Goal: Information Seeking & Learning: Check status

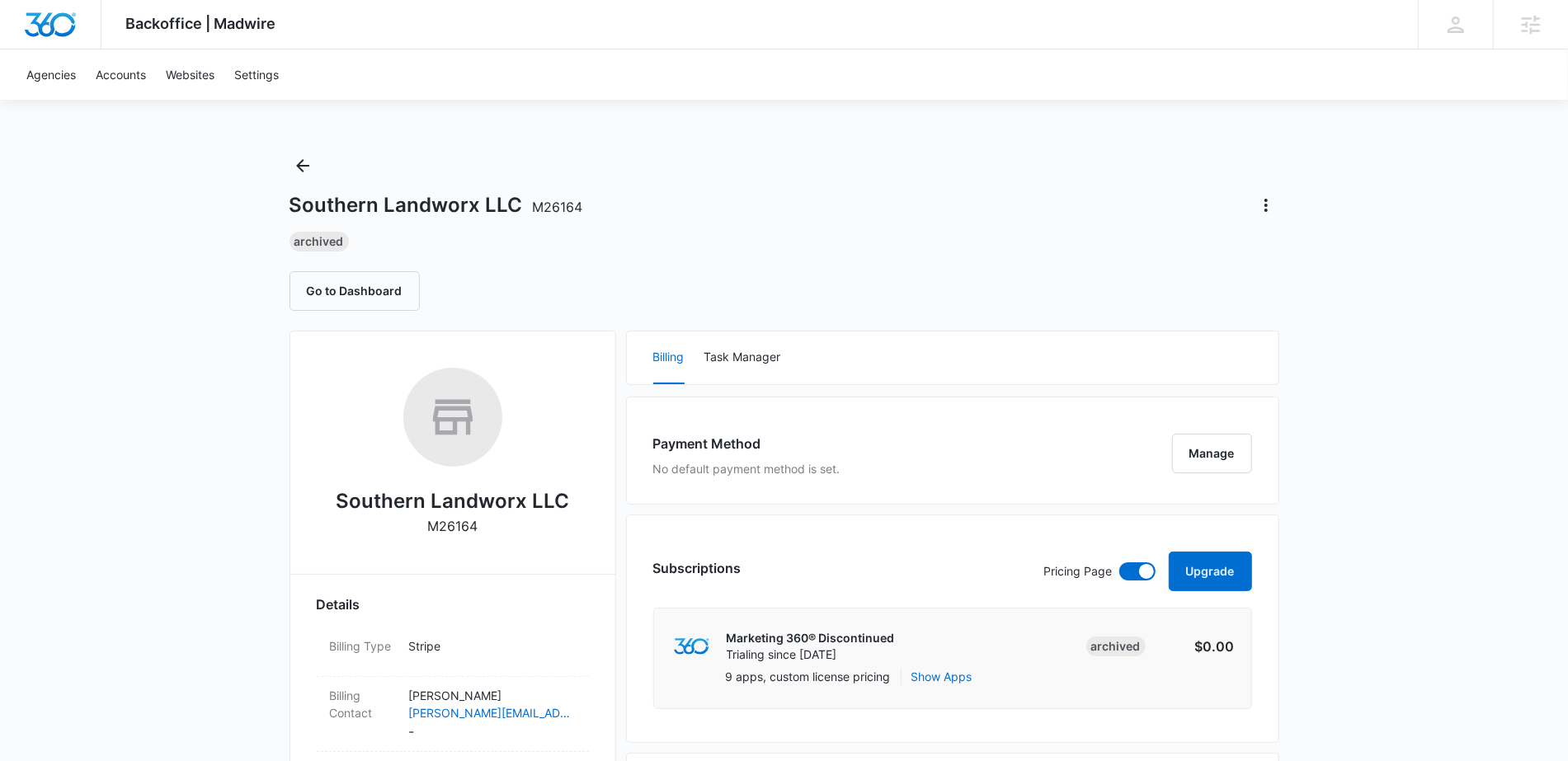
click at [561, 209] on span "M26164" at bounding box center [558, 206] width 51 height 17
click at [566, 283] on div "Go to Dashboard" at bounding box center [784, 291] width 990 height 39
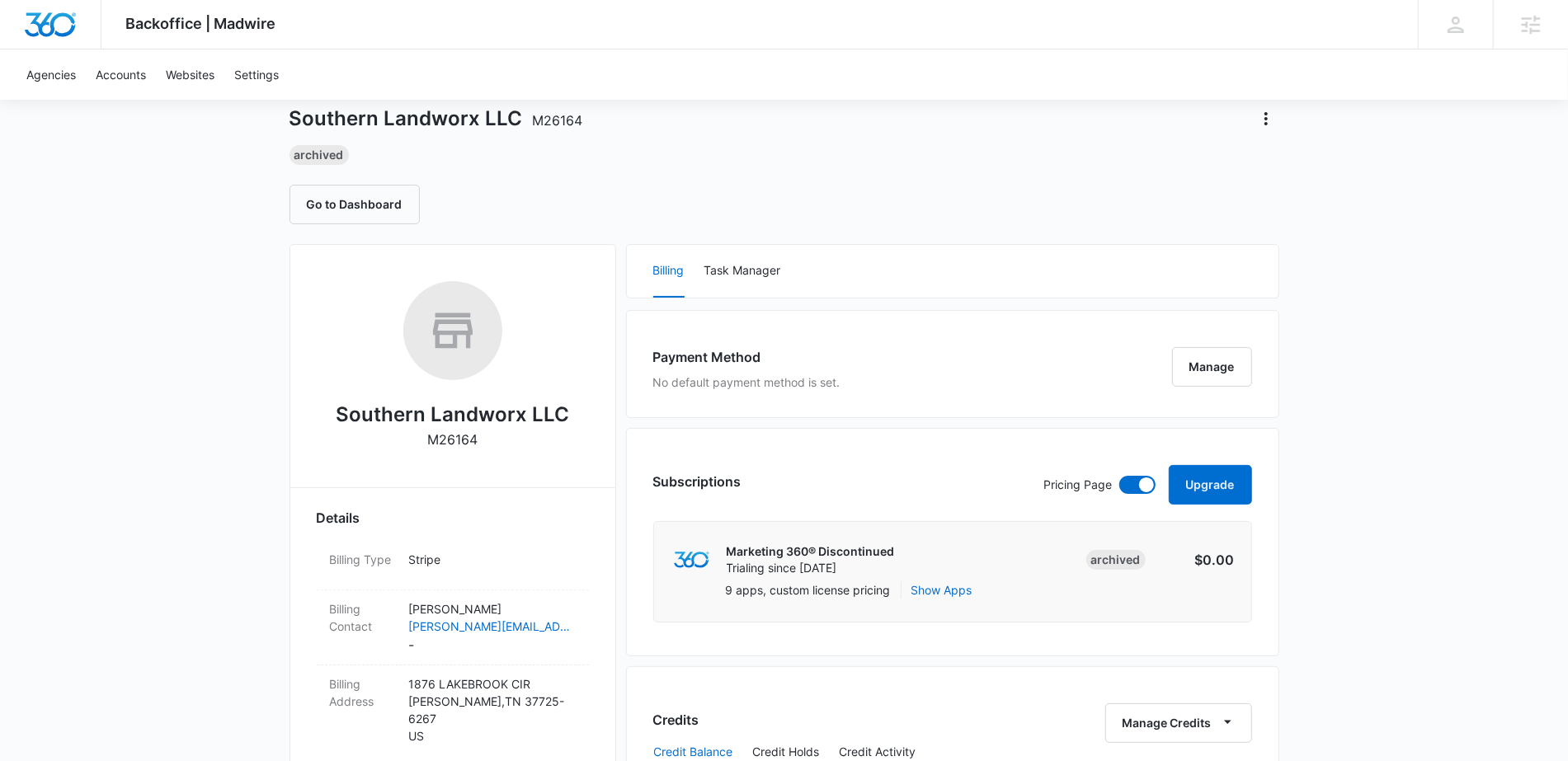
scroll to position [120, 0]
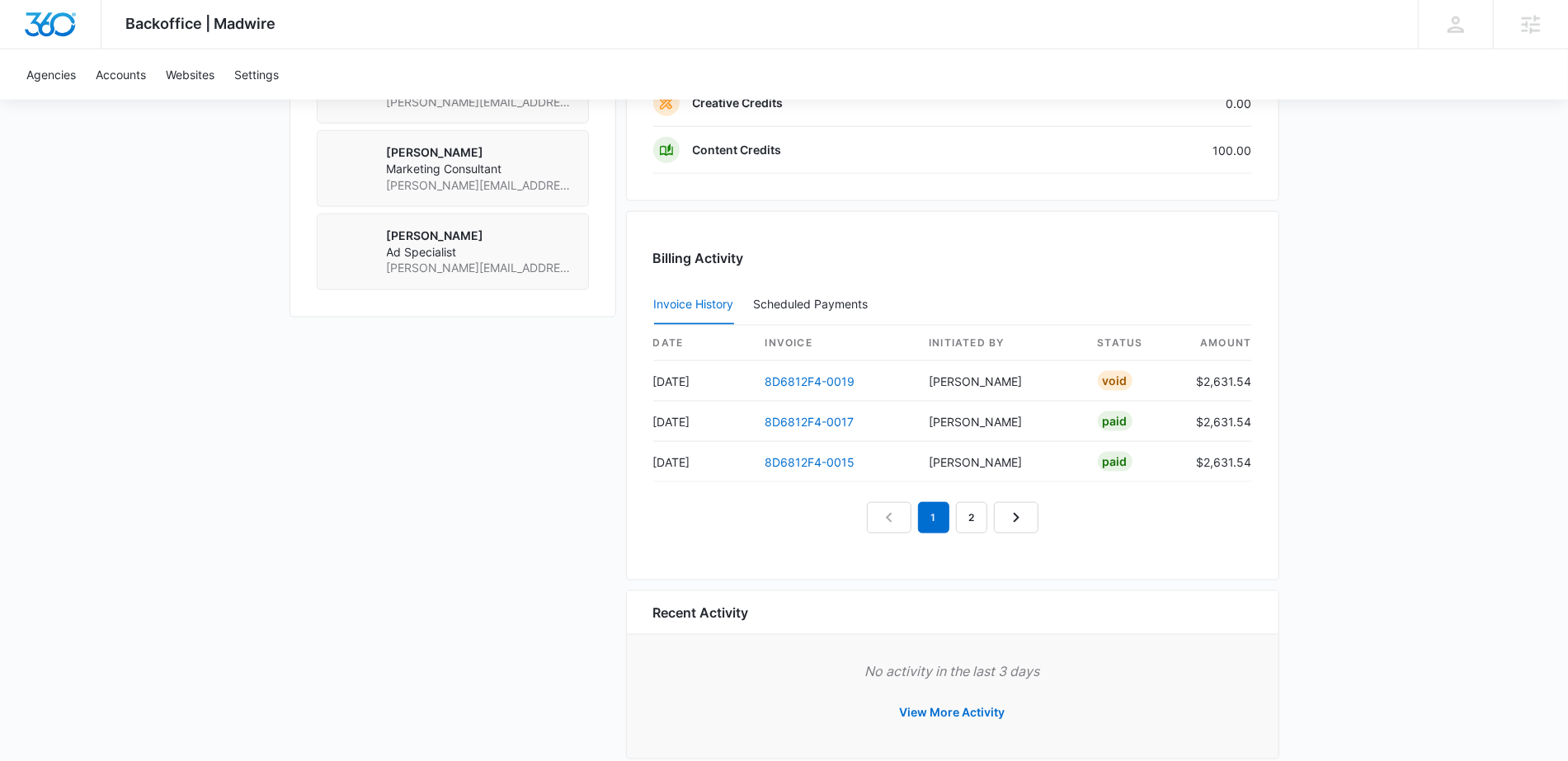
scroll to position [1498, 0]
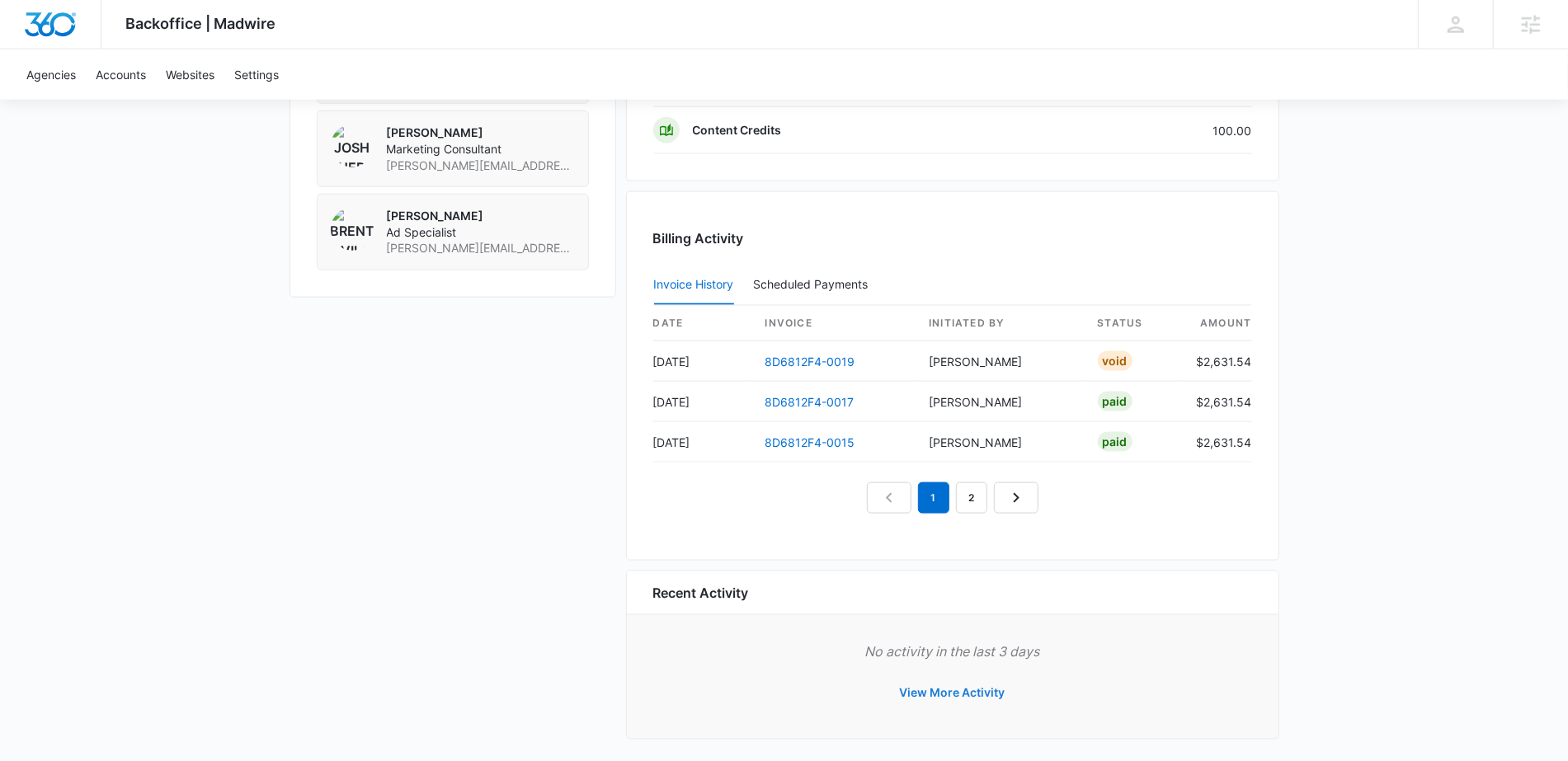
click at [972, 681] on button "View More Activity" at bounding box center [952, 692] width 139 height 39
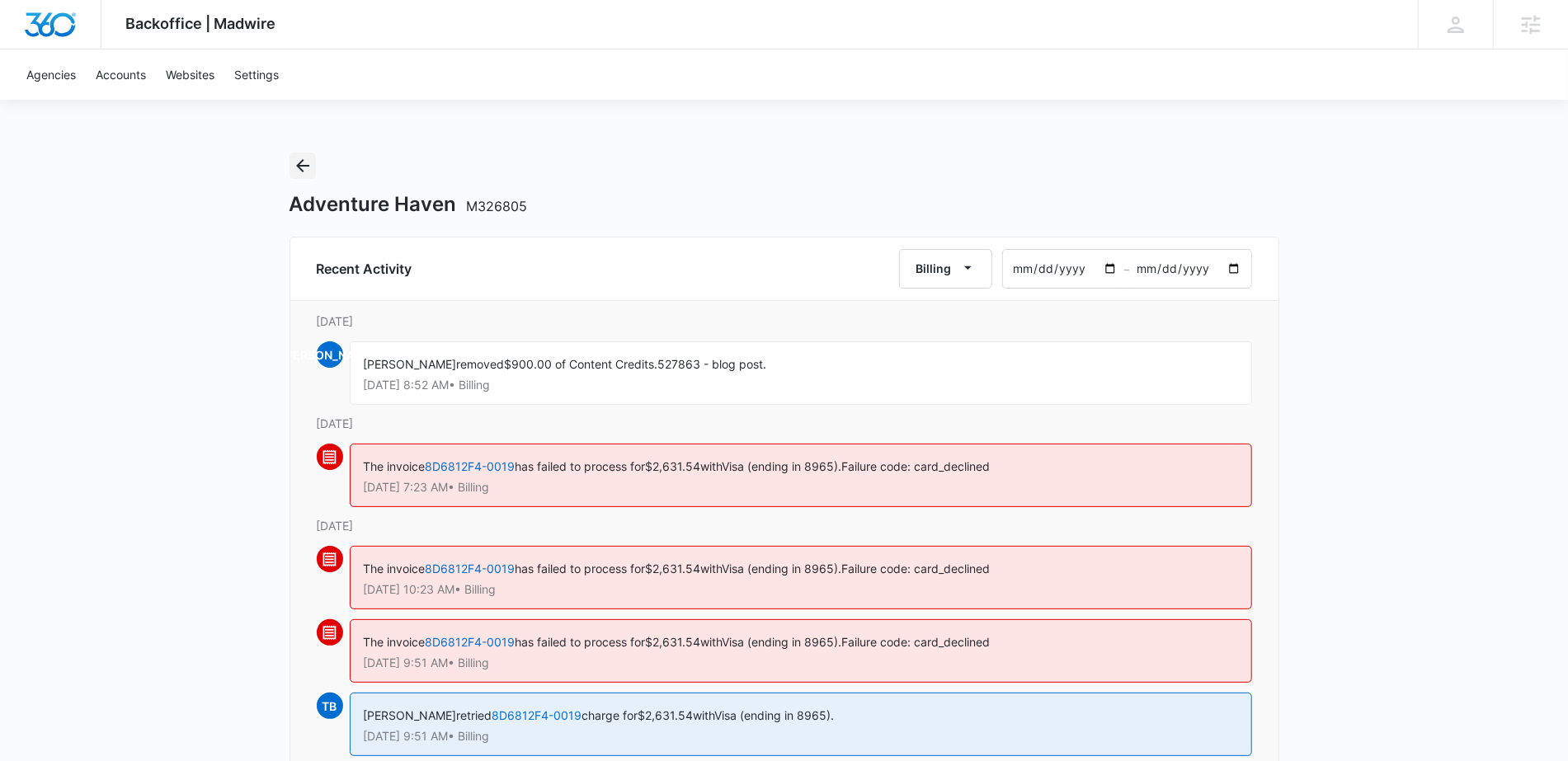
click at [297, 163] on icon "Back" at bounding box center [302, 165] width 20 height 20
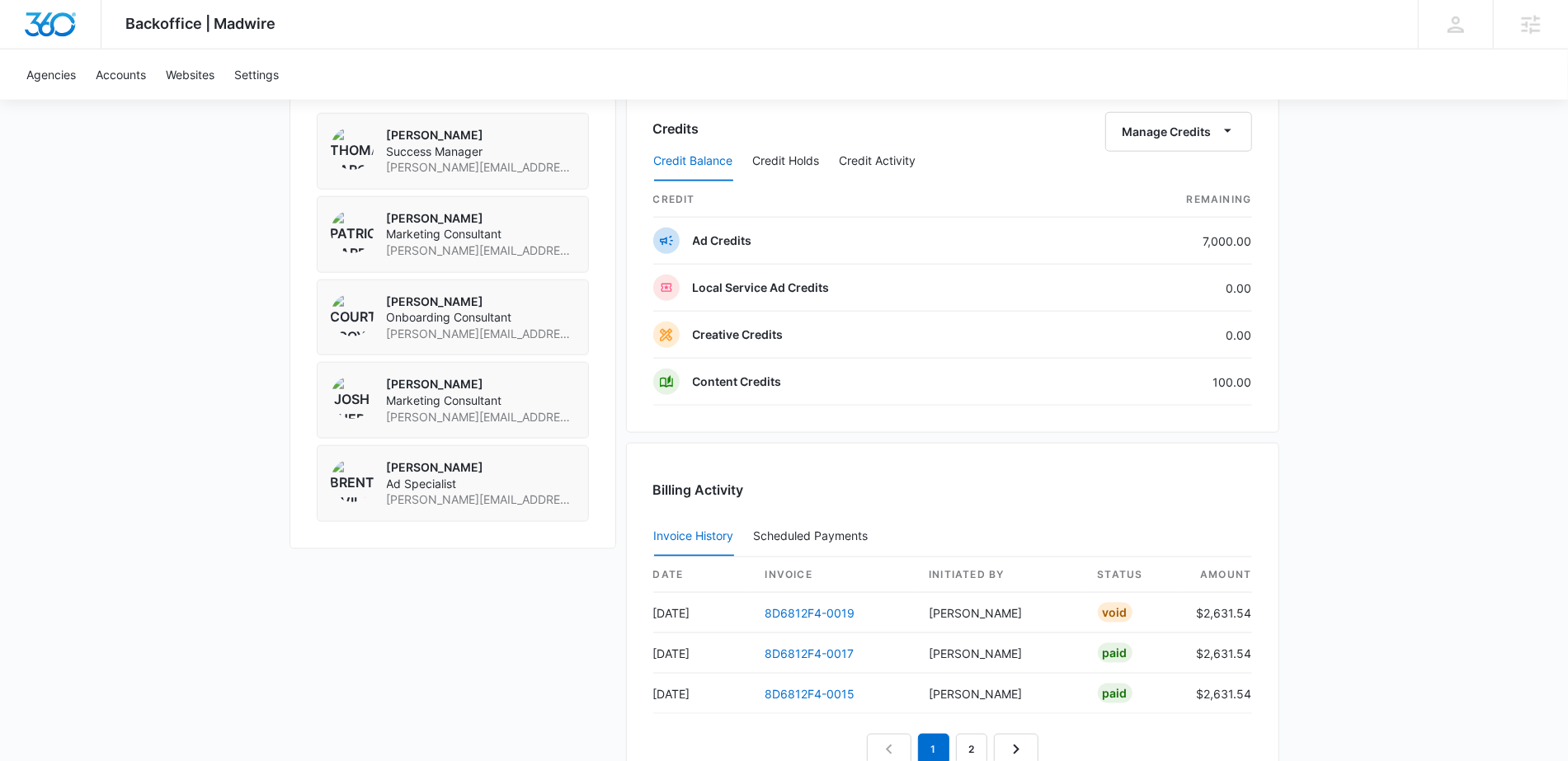
scroll to position [1382, 0]
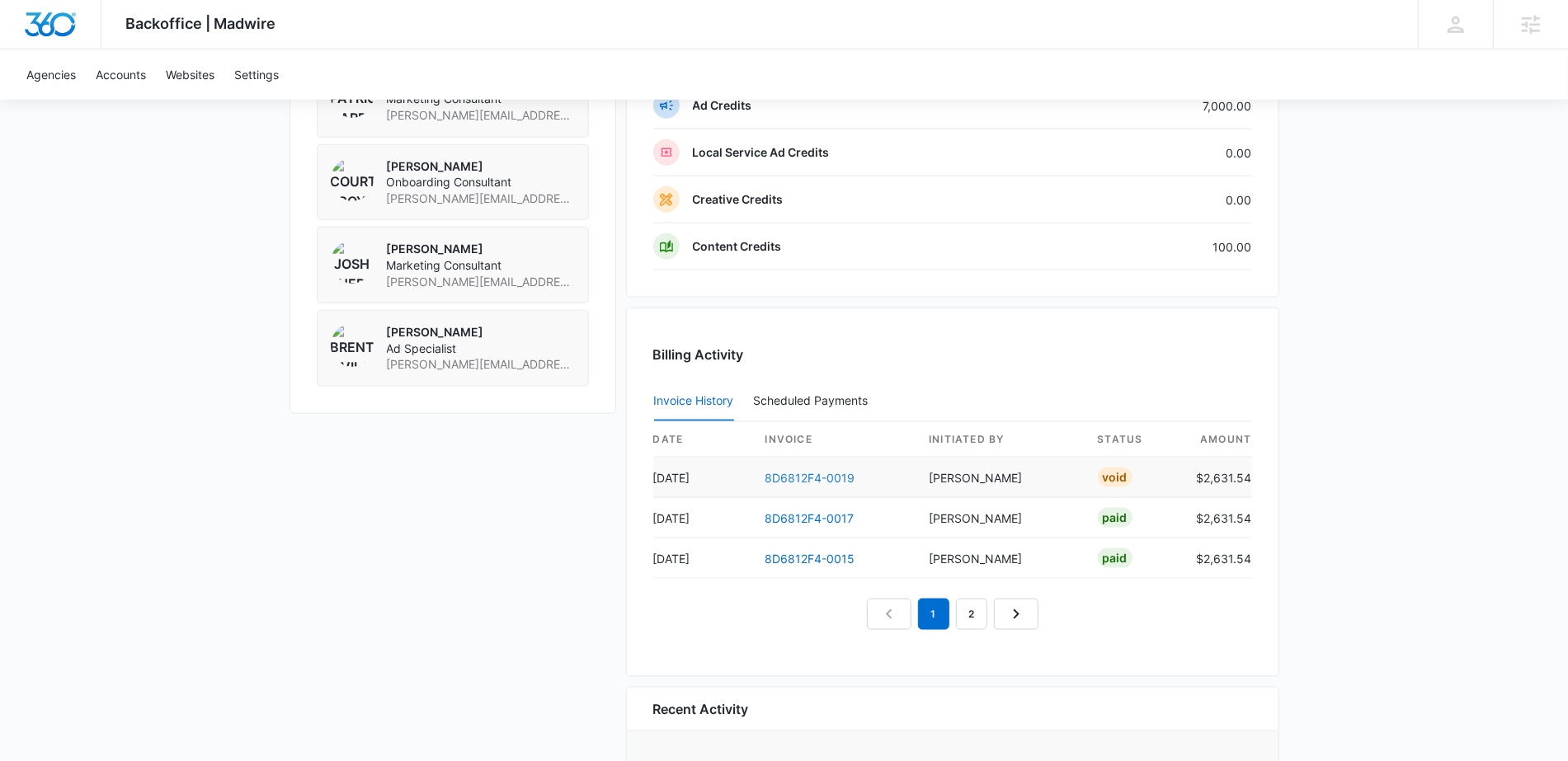
click at [828, 474] on link "8D6812F4-0019" at bounding box center [810, 478] width 90 height 14
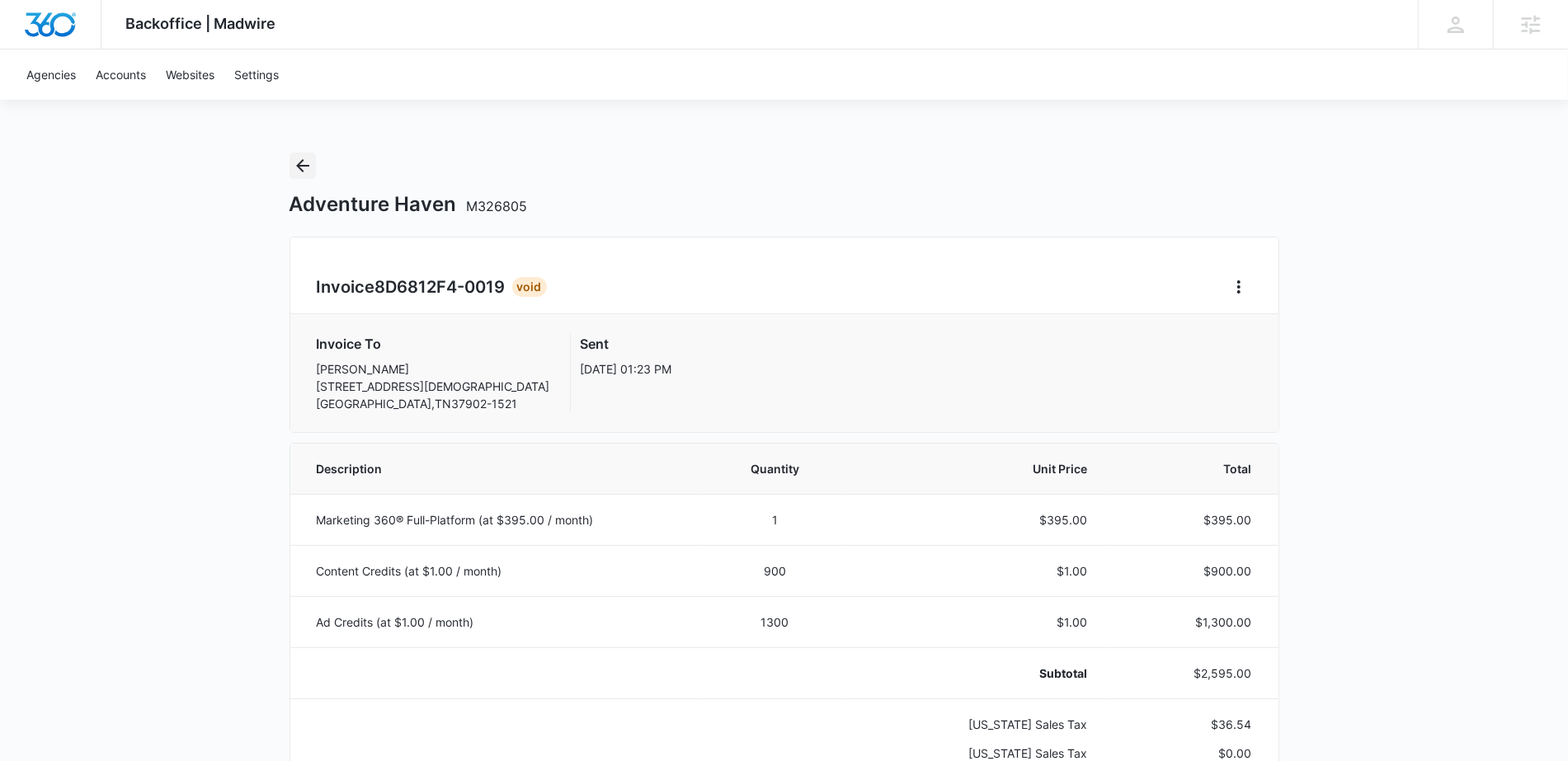
click at [297, 165] on icon "Back" at bounding box center [302, 165] width 13 height 13
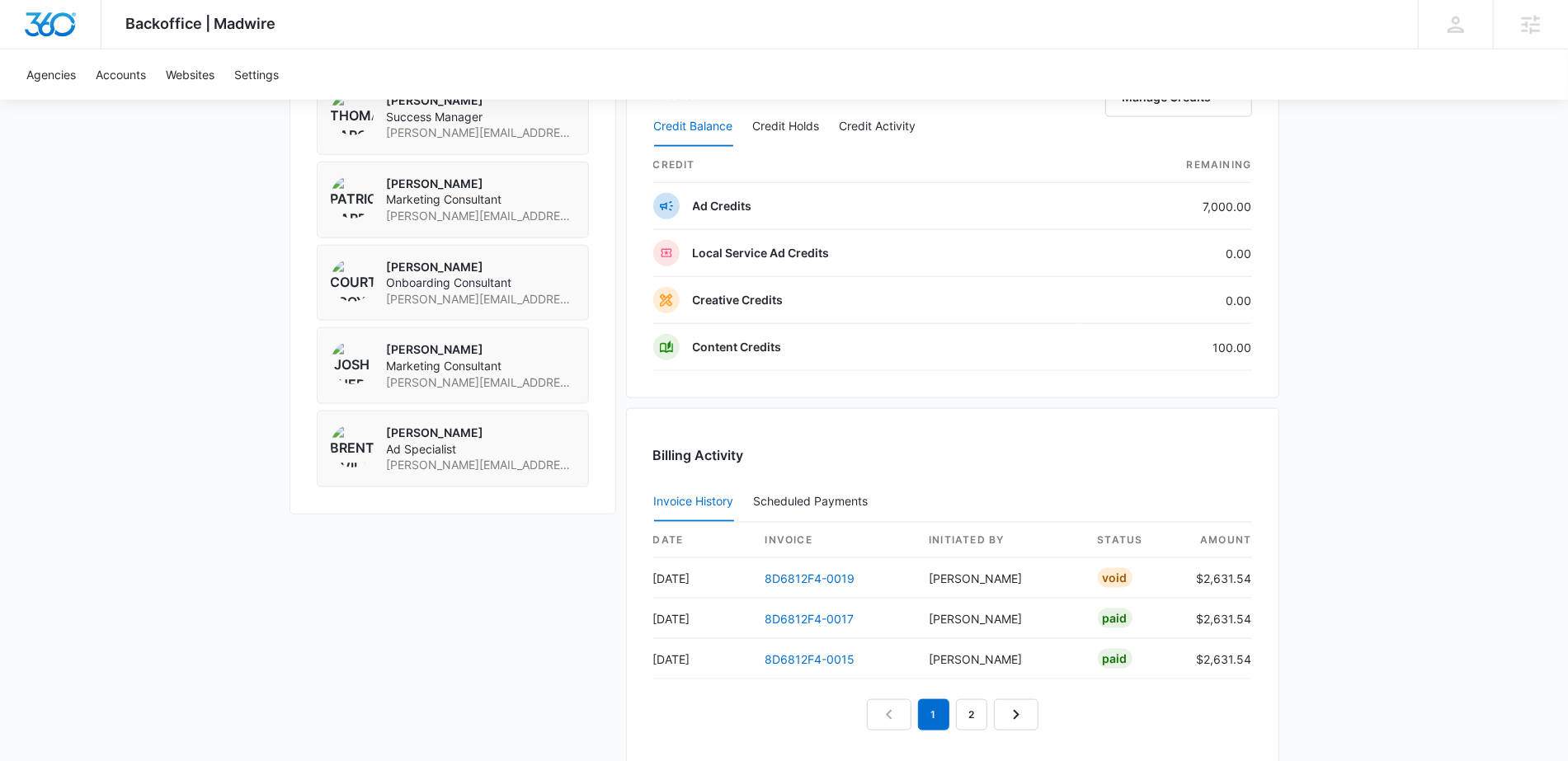
scroll to position [1481, 0]
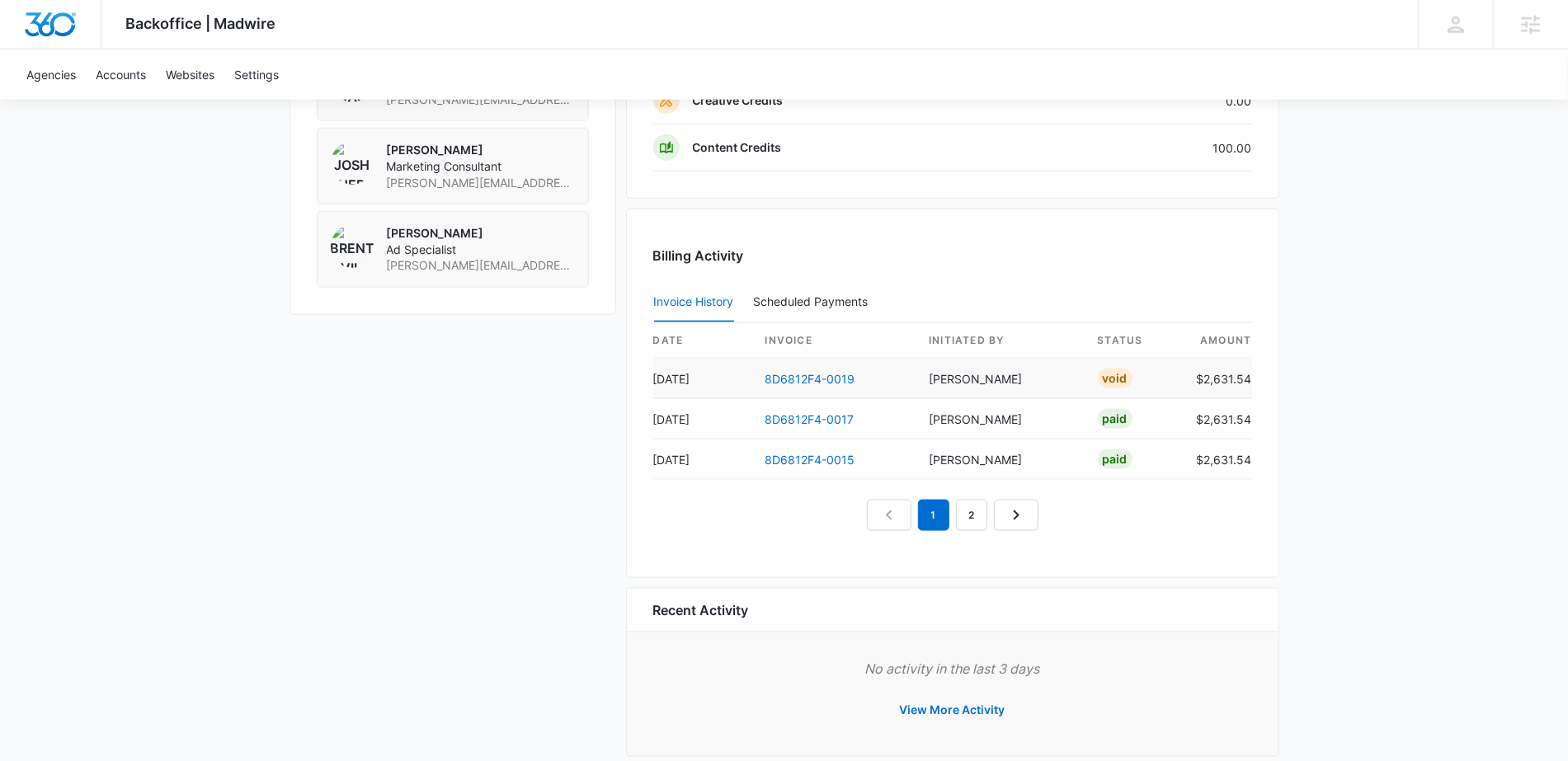
click at [1120, 368] on div "Void" at bounding box center [1115, 378] width 35 height 20
click at [830, 374] on link "8D6812F4-0019" at bounding box center [810, 379] width 90 height 14
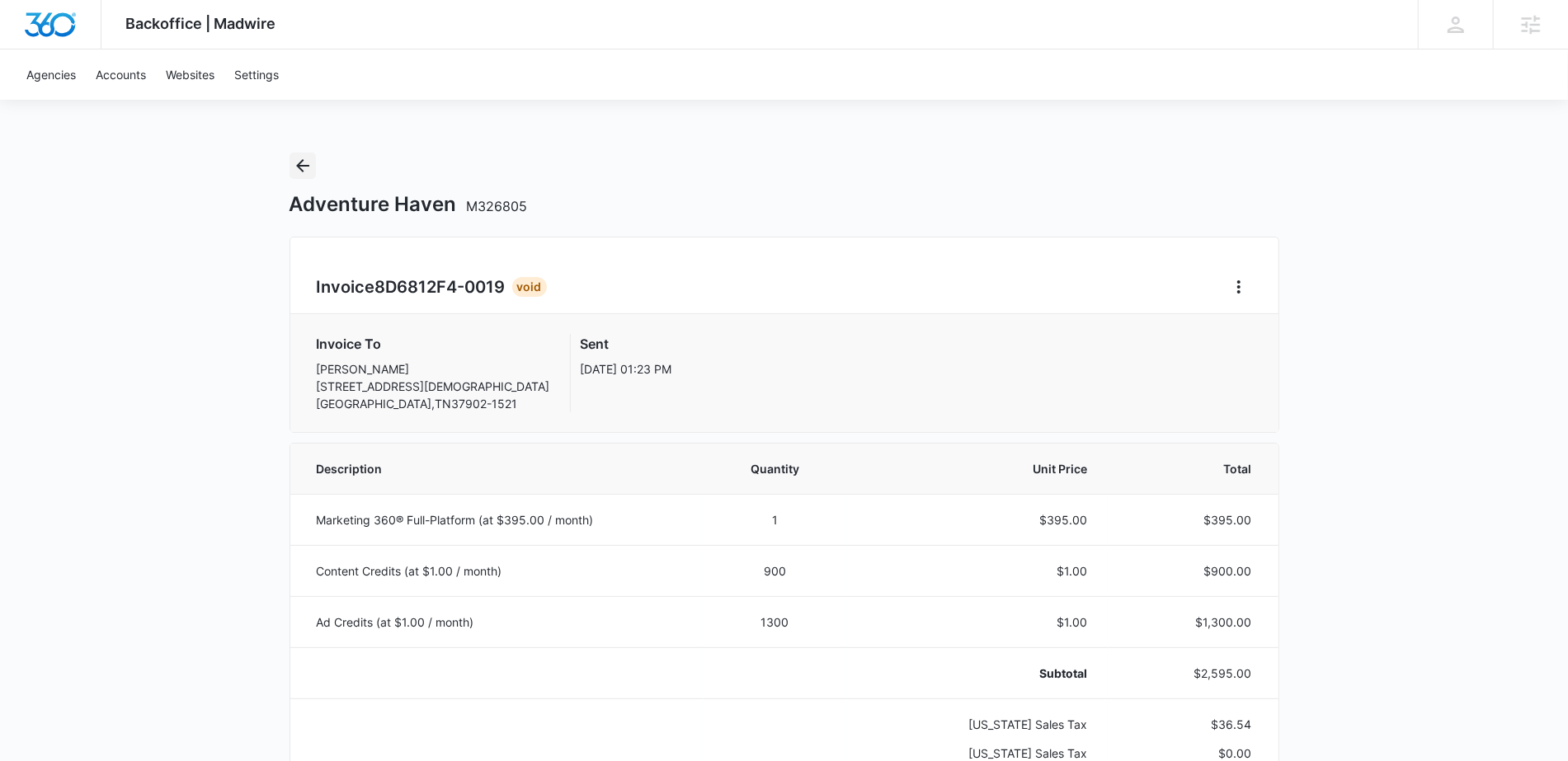
click at [305, 158] on icon "Back" at bounding box center [302, 165] width 20 height 20
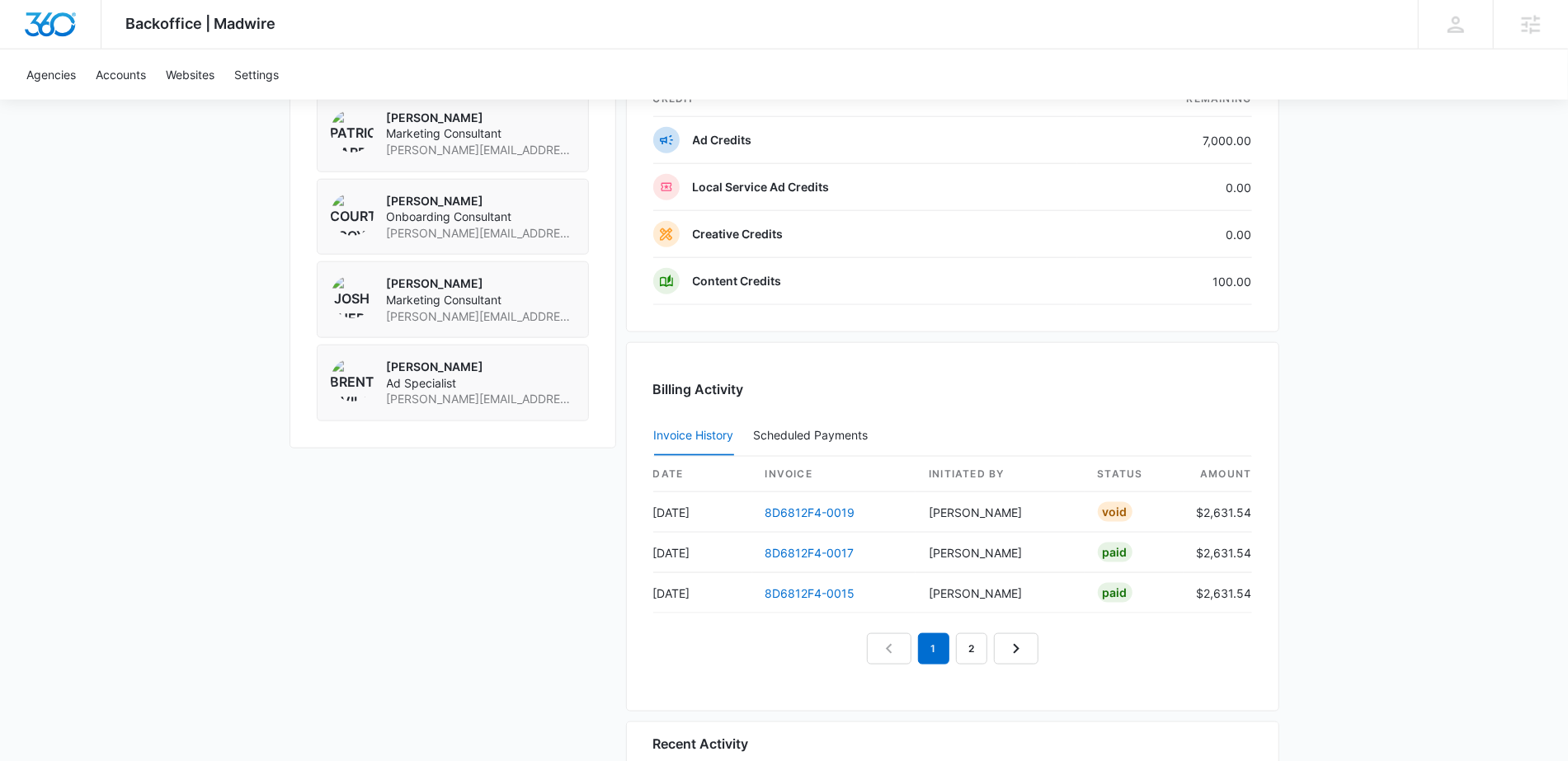
scroll to position [1498, 0]
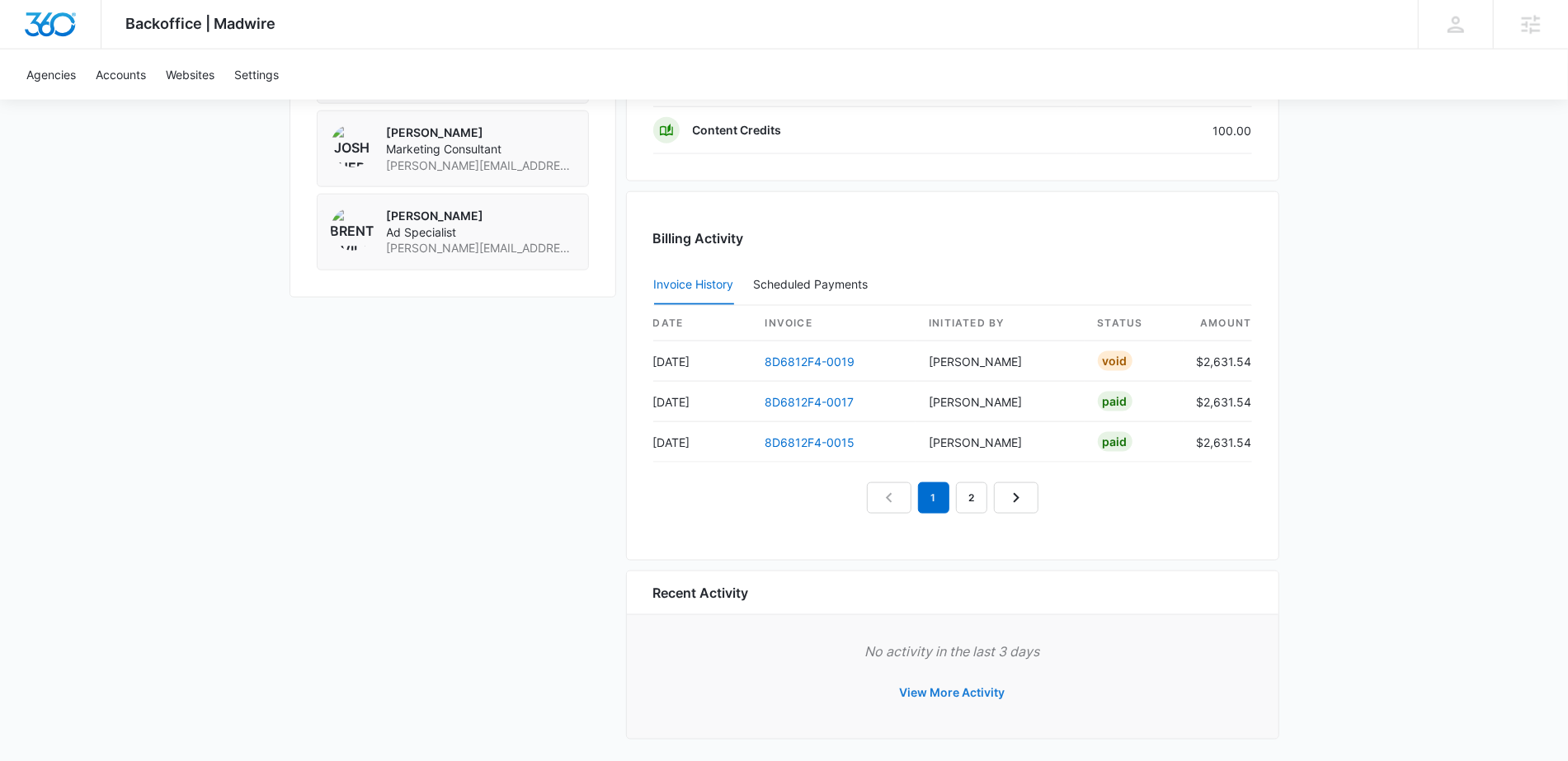
click at [997, 684] on button "View More Activity" at bounding box center [952, 692] width 139 height 39
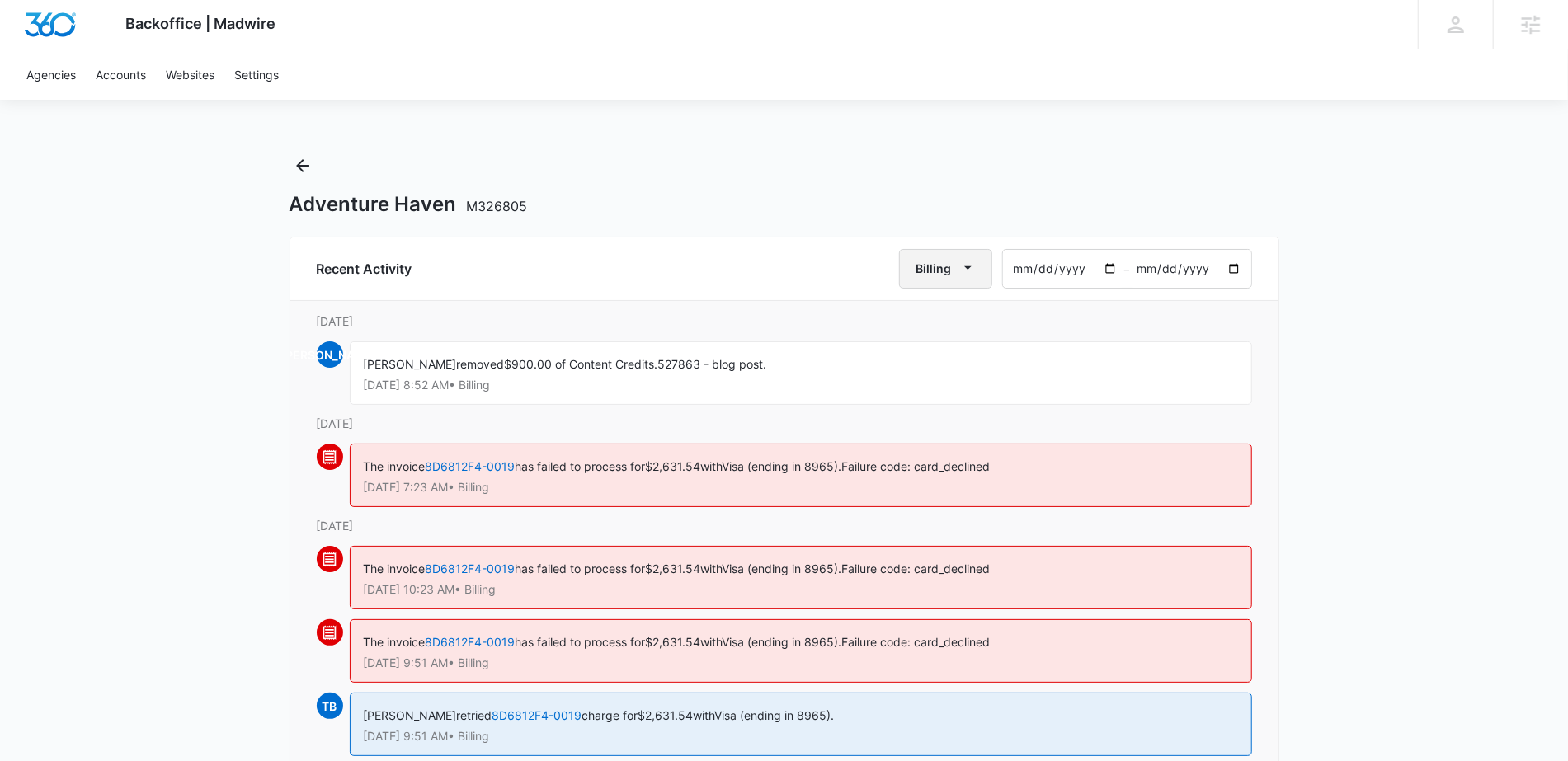
click at [970, 266] on icon "button" at bounding box center [968, 267] width 17 height 17
click at [967, 324] on div "All Activities" at bounding box center [956, 321] width 64 height 11
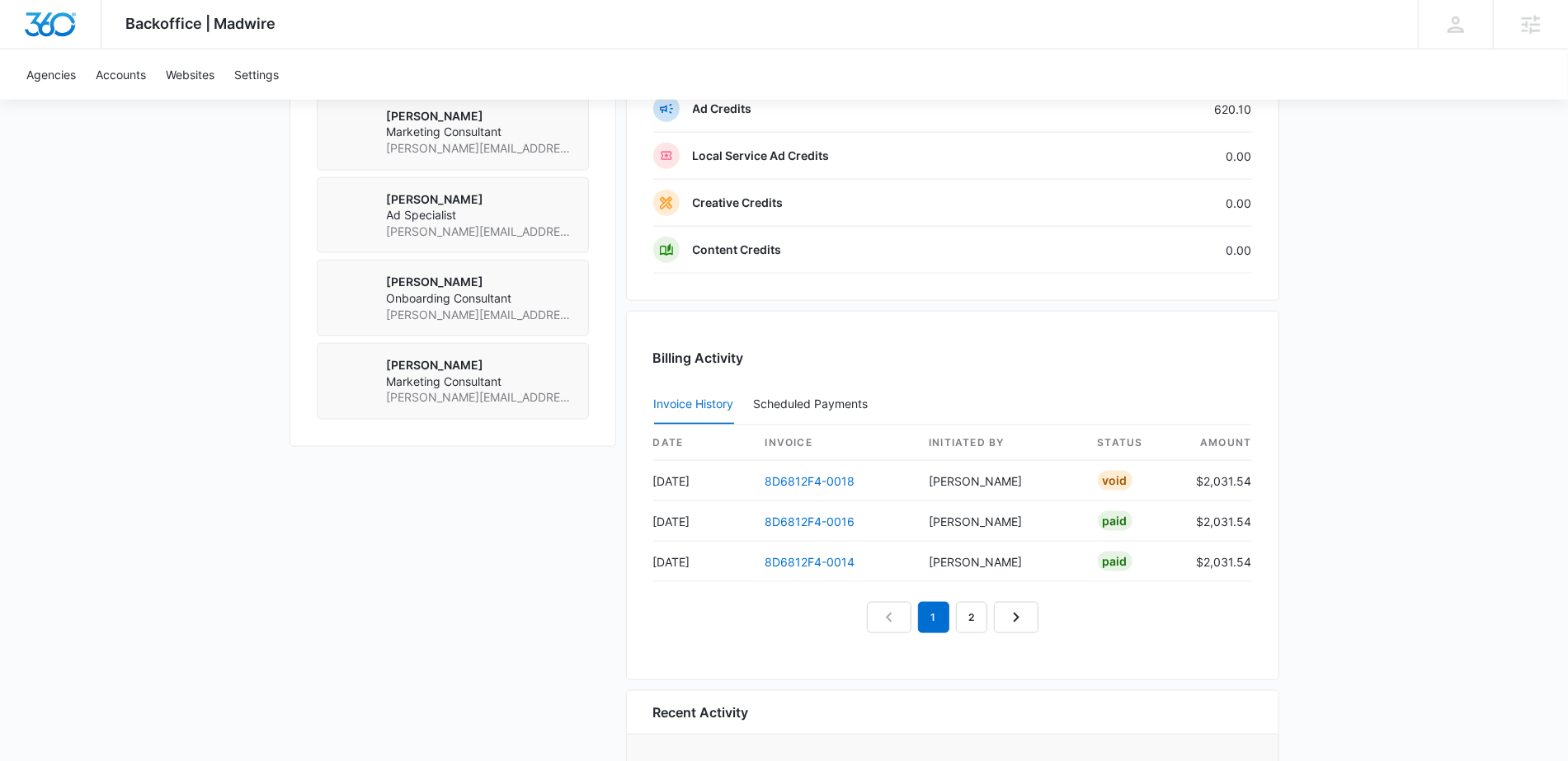
scroll to position [1458, 0]
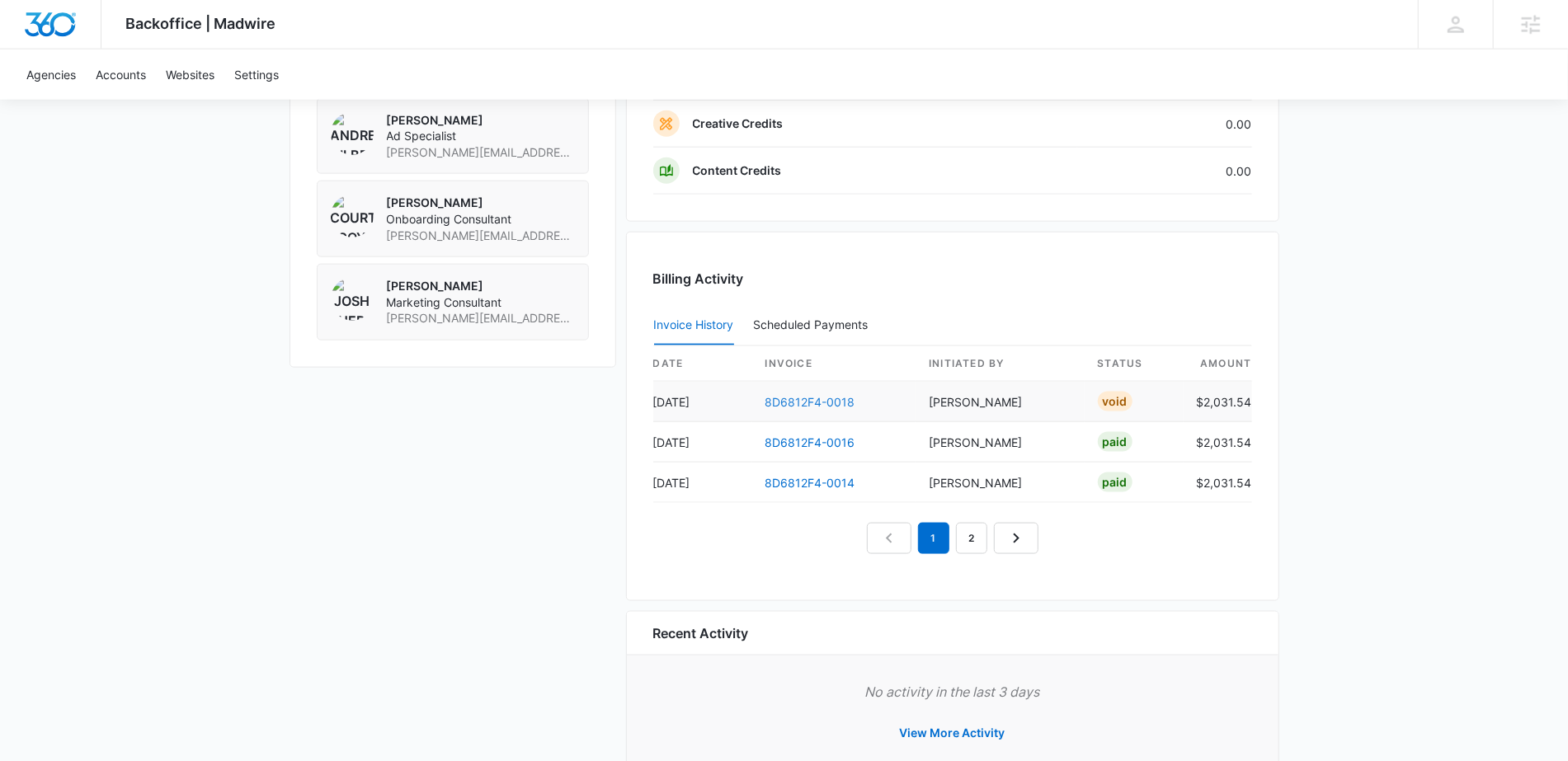
click at [814, 395] on link "8D6812F4-0018" at bounding box center [810, 402] width 90 height 14
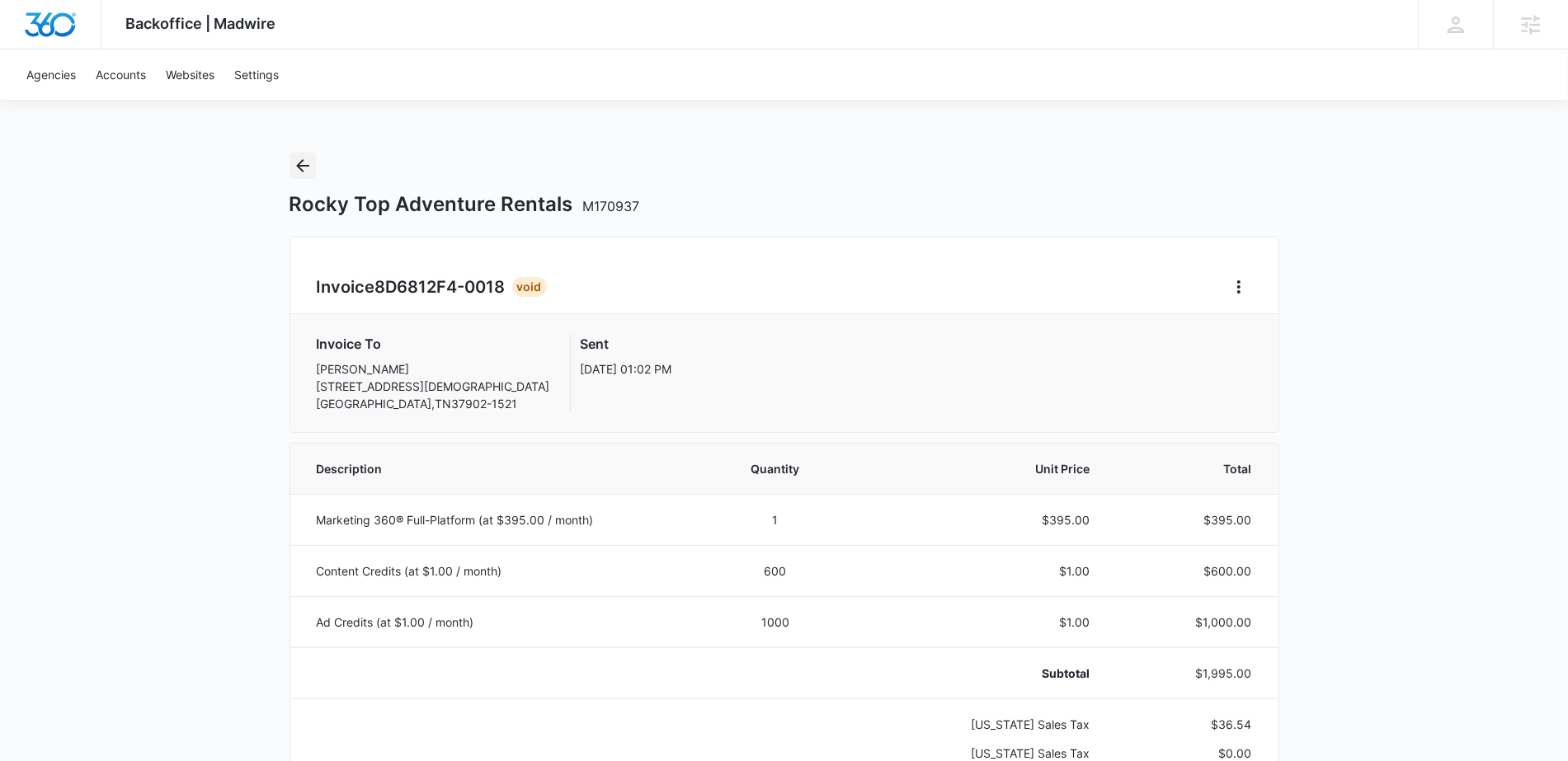
click at [302, 168] on icon "Back" at bounding box center [302, 165] width 20 height 20
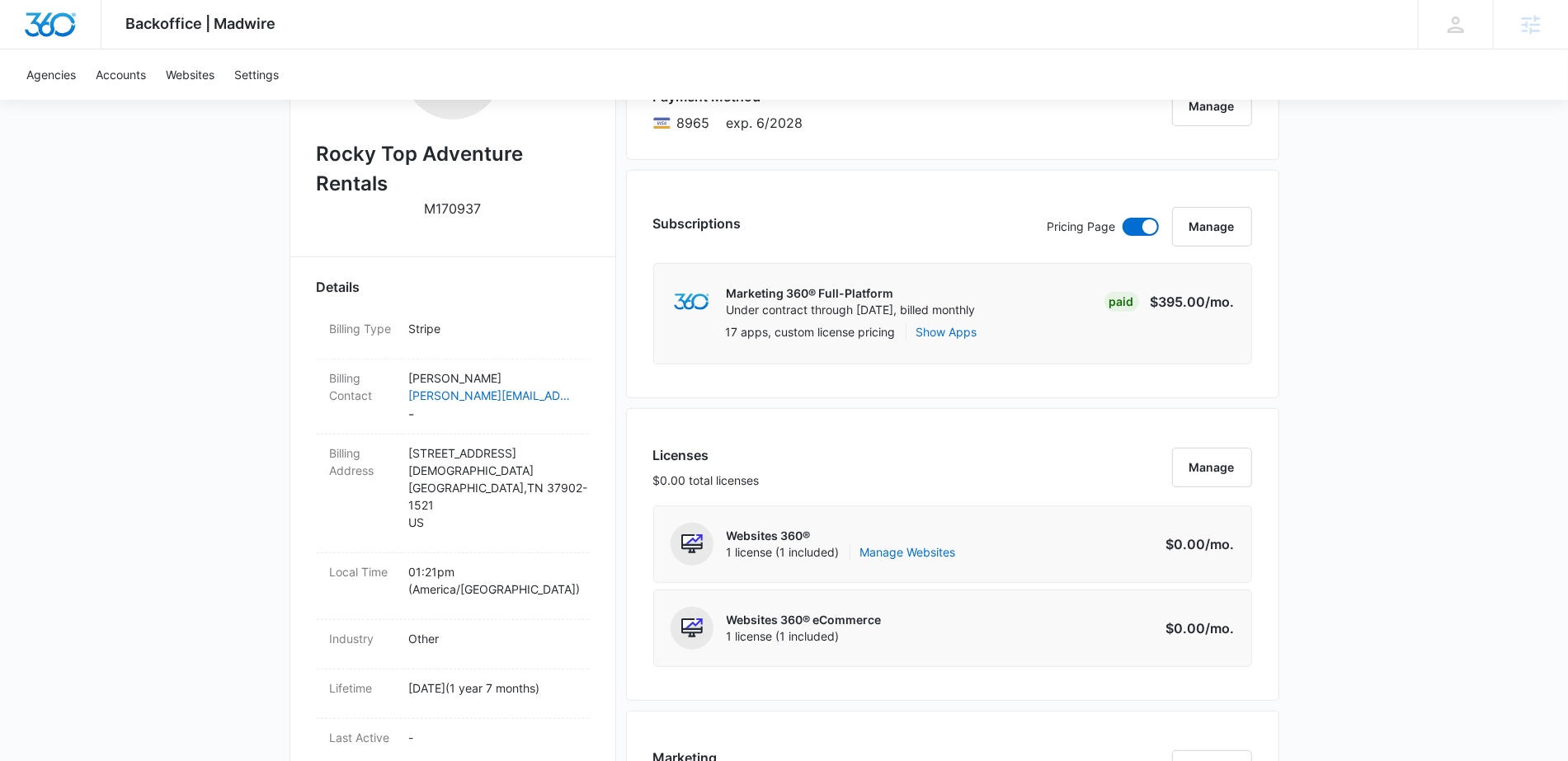
scroll to position [133, 0]
